Goal: Task Accomplishment & Management: Complete application form

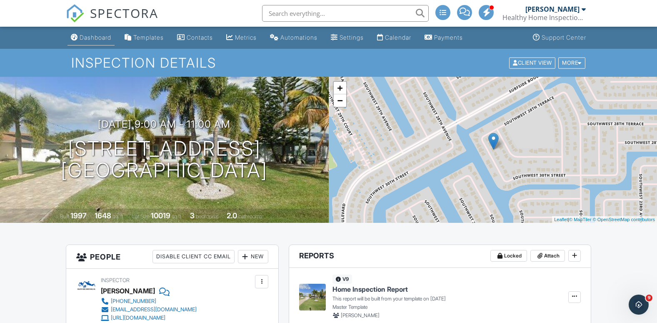
click at [97, 36] on div "Dashboard" at bounding box center [96, 37] width 32 height 7
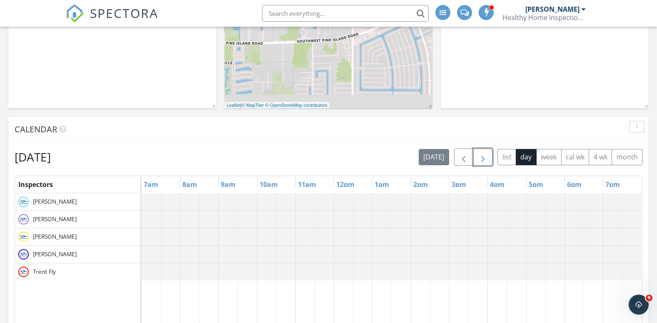
click at [479, 159] on span "button" at bounding box center [483, 157] width 10 height 10
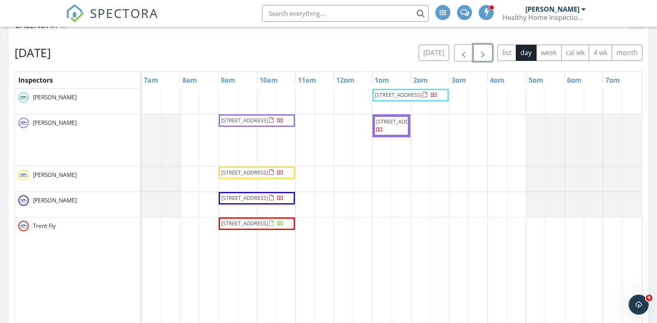
scroll to position [375, 0]
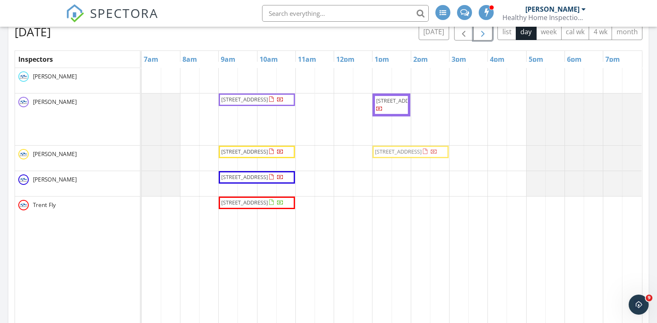
drag, startPoint x: 382, startPoint y: 74, endPoint x: 378, endPoint y: 159, distance: 85.1
click at [378, 159] on tbody "132 NW 39th Ave, Cape Coral 33993 3610 SE 18th Place, Cape Coral 33904 507 Spri…" at bounding box center [392, 144] width 500 height 153
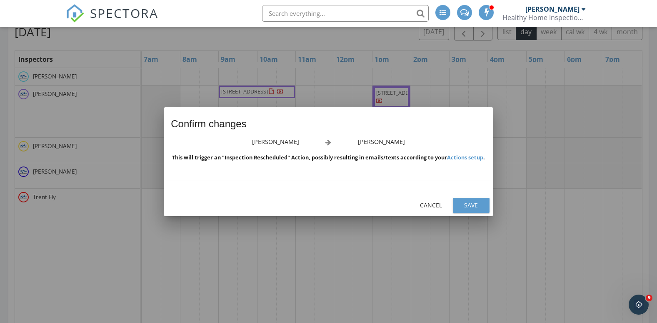
click at [471, 209] on div "Save" at bounding box center [471, 204] width 23 height 9
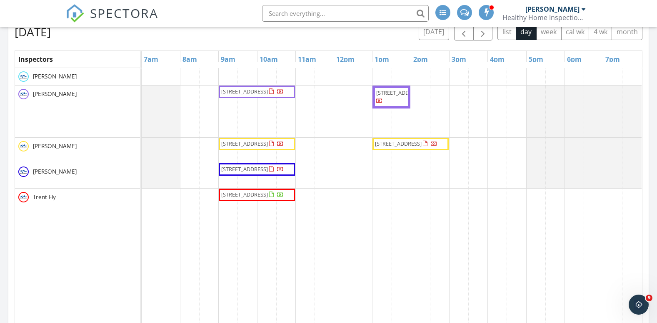
click at [383, 198] on div "3610 SE 18th Place, Cape Coral 33904 507 Spring Hill Lake Loop, Cape Coral 3399…" at bounding box center [392, 229] width 501 height 322
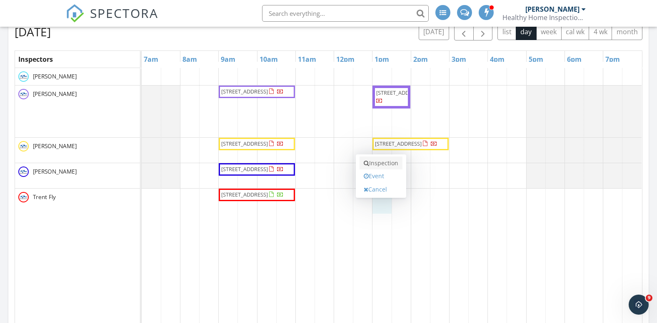
click at [383, 164] on link "Inspection" at bounding box center [381, 162] width 43 height 13
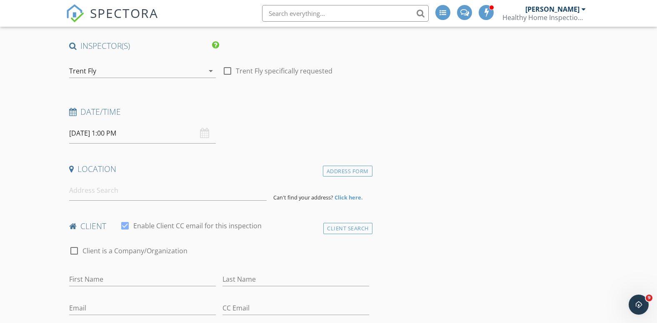
scroll to position [42, 0]
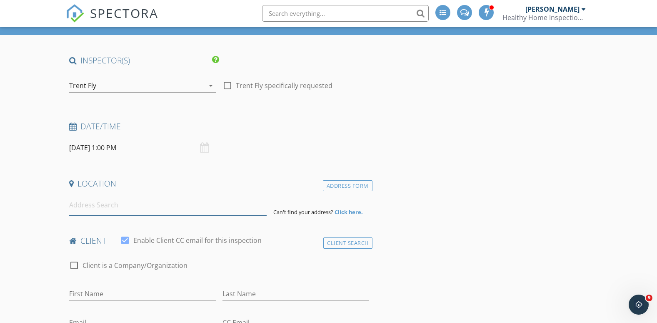
click at [98, 206] on input at bounding box center [168, 205] width 198 height 20
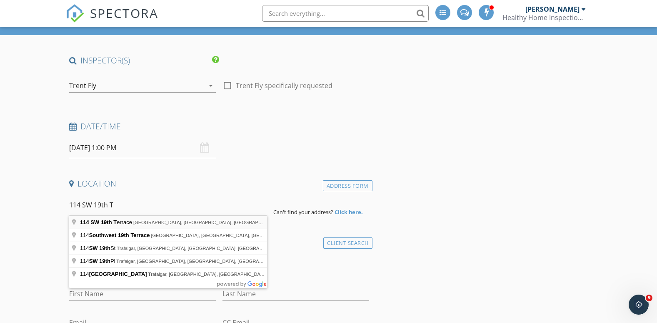
type input "114 SW 19th Terrace, Cape Coral, FL, USA"
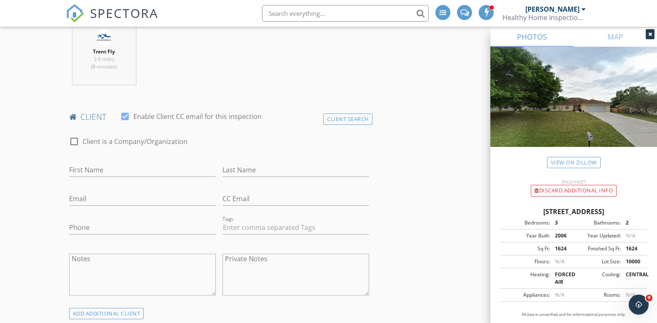
scroll to position [375, 0]
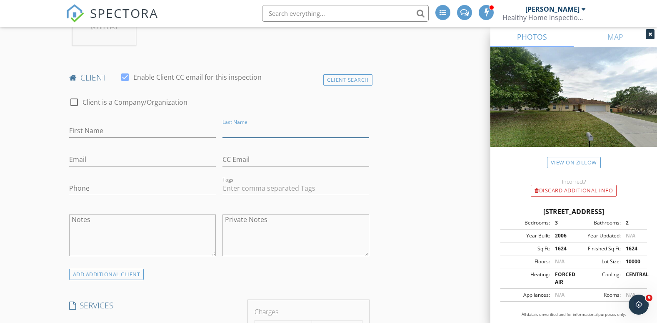
click at [233, 130] on input "Last Name" at bounding box center [296, 131] width 147 height 14
paste input "Tavanese"
type input "Tavanese"
click at [172, 133] on input "First Name" at bounding box center [142, 131] width 147 height 14
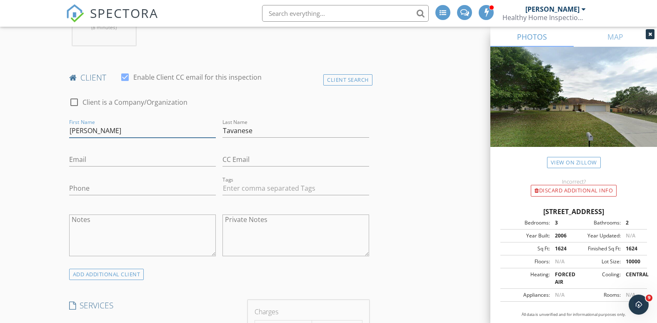
type input "[PERSON_NAME]"
click at [88, 159] on input "Email" at bounding box center [142, 160] width 147 height 14
paste input "[EMAIL_ADDRESS][DOMAIN_NAME]"
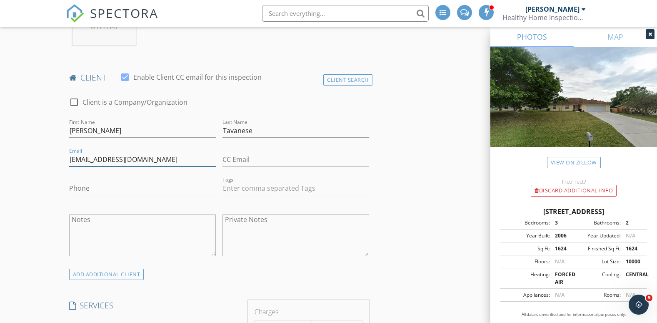
type input "[EMAIL_ADDRESS][DOMAIN_NAME]"
click at [110, 190] on input "Phone" at bounding box center [142, 188] width 147 height 14
paste input "[PHONE_NUMBER]"
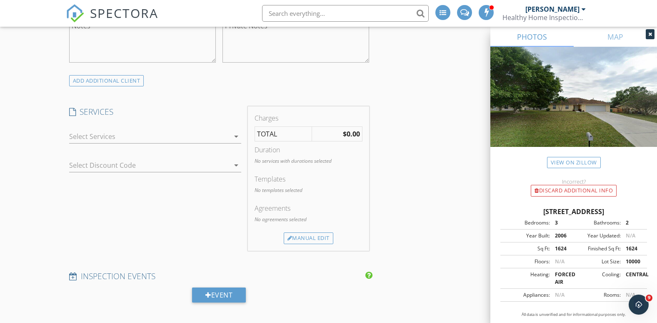
scroll to position [583, 0]
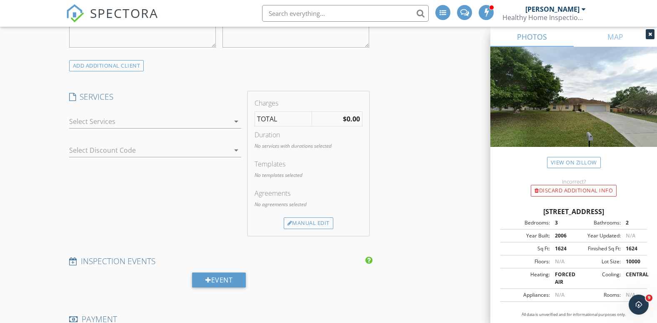
type input "[PHONE_NUMBER]"
click at [235, 120] on icon "arrow_drop_down" at bounding box center [236, 121] width 10 height 10
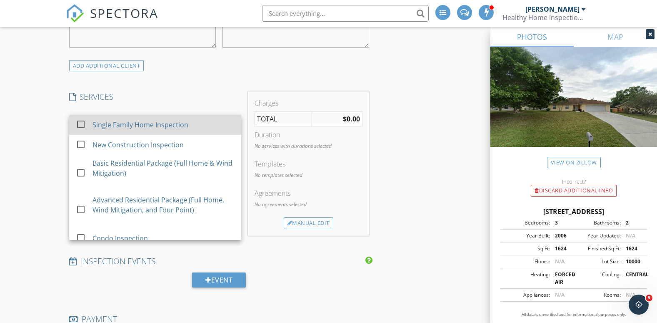
click at [80, 123] on div at bounding box center [81, 124] width 14 height 14
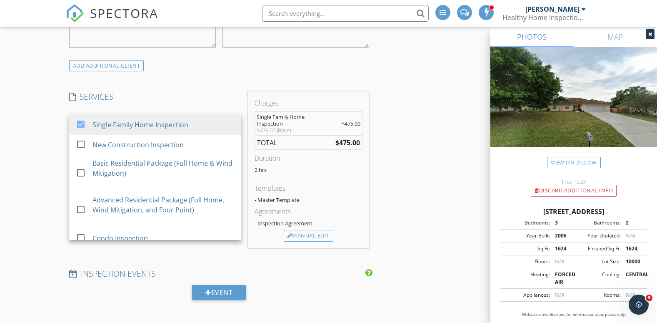
click at [47, 128] on div "New Inspection Click here to use the New Order Form INSPECTOR(S) check_box_outl…" at bounding box center [328, 231] width 657 height 1533
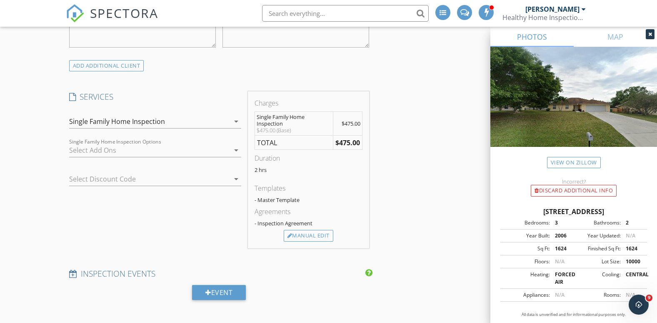
click at [230, 149] on div "arrow_drop_down" at bounding box center [236, 150] width 12 height 10
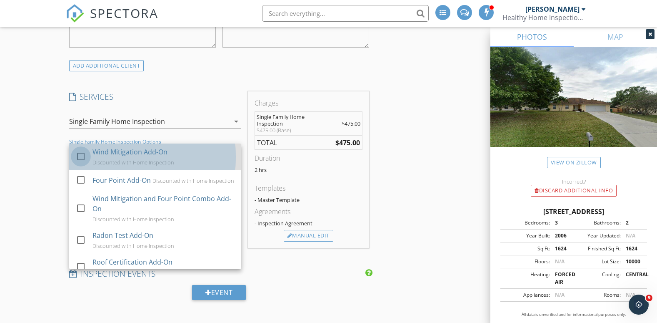
click at [82, 156] on div at bounding box center [81, 156] width 14 height 14
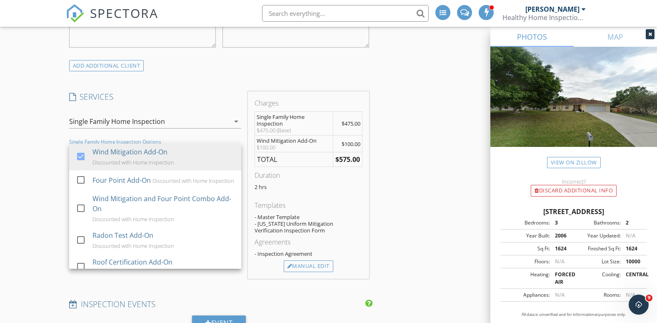
click at [49, 157] on div "New Inspection Click here to use the New Order Form INSPECTOR(S) check_box_outl…" at bounding box center [328, 246] width 657 height 1563
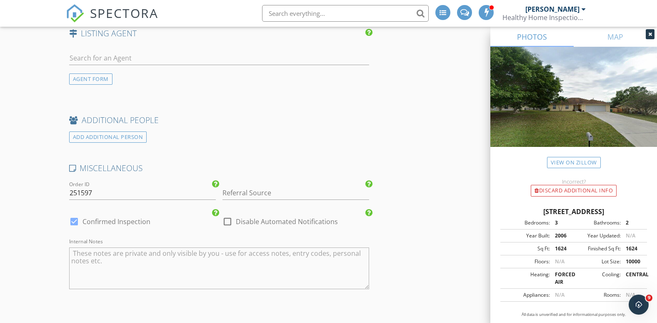
scroll to position [1125, 0]
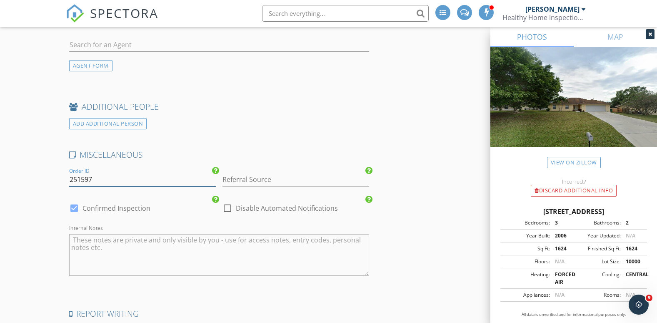
drag, startPoint x: 103, startPoint y: 178, endPoint x: 59, endPoint y: 178, distance: 44.2
click at [90, 184] on input "251597" at bounding box center [142, 180] width 147 height 14
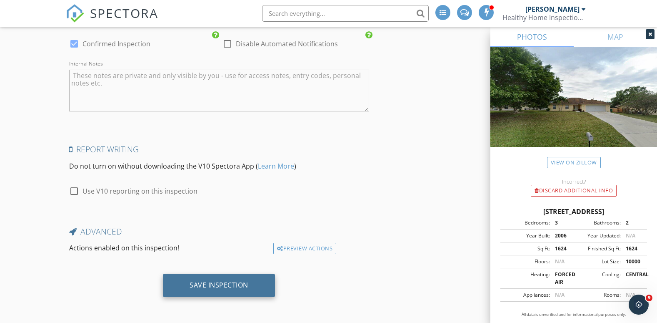
click at [201, 280] on div "Save Inspection" at bounding box center [219, 284] width 59 height 8
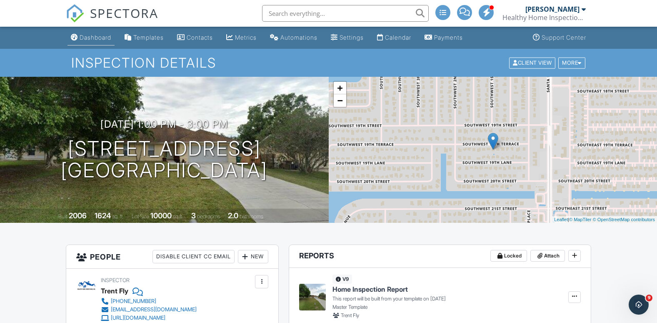
click at [90, 42] on link "Dashboard" at bounding box center [91, 37] width 47 height 15
